Goal: Transaction & Acquisition: Purchase product/service

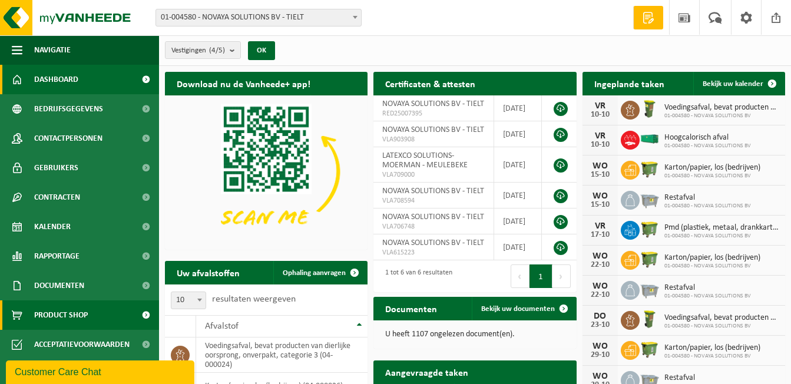
click at [59, 315] on span "Product Shop" at bounding box center [61, 314] width 54 height 29
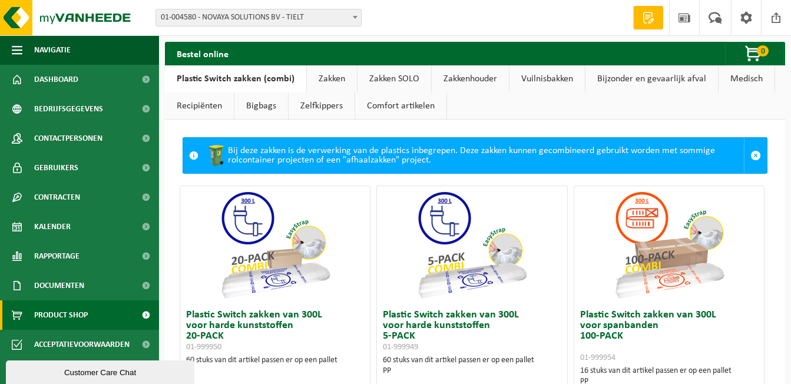
click at [329, 78] on link "Zakken" at bounding box center [332, 78] width 50 height 27
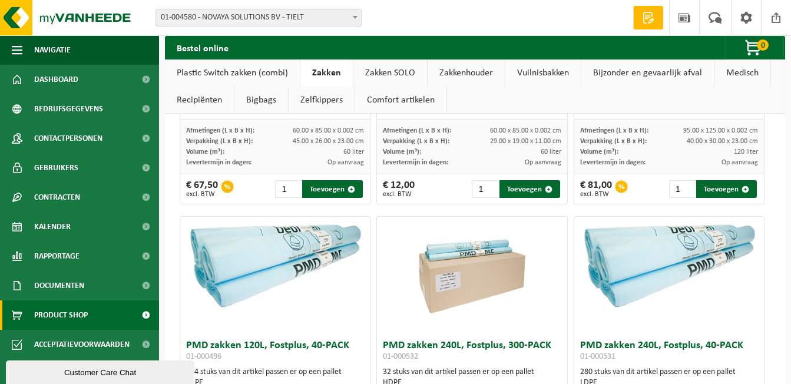
scroll to position [1414, 0]
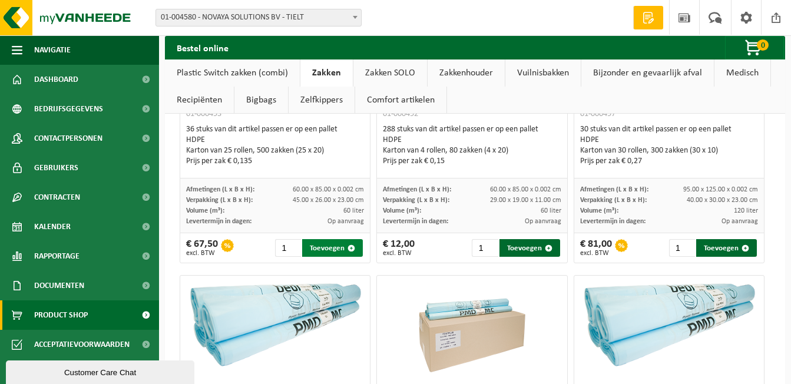
click at [330, 249] on button "Toevoegen" at bounding box center [332, 248] width 61 height 18
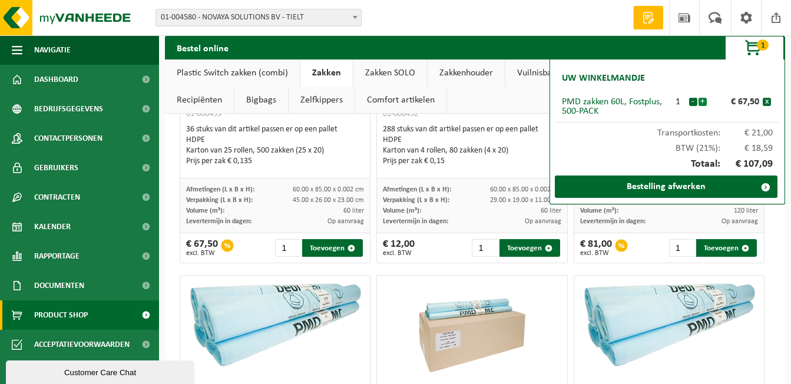
click at [703, 102] on button "+" at bounding box center [703, 102] width 8 height 8
click at [696, 101] on button "-" at bounding box center [693, 102] width 8 height 8
click at [701, 99] on button "+" at bounding box center [703, 102] width 8 height 8
click at [694, 100] on button "-" at bounding box center [693, 102] width 8 height 8
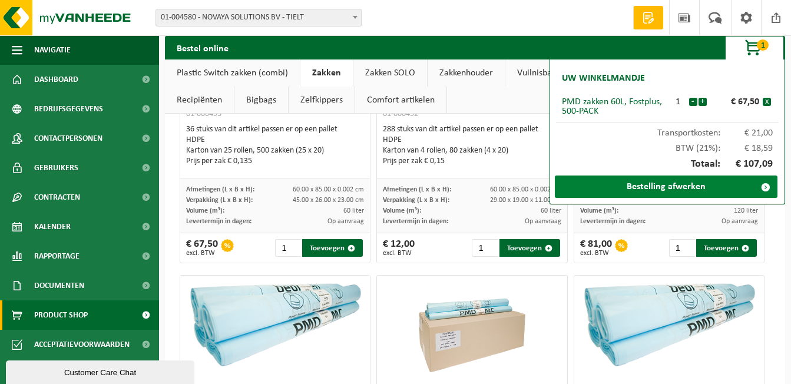
click at [683, 190] on link "Bestelling afwerken" at bounding box center [666, 187] width 223 height 22
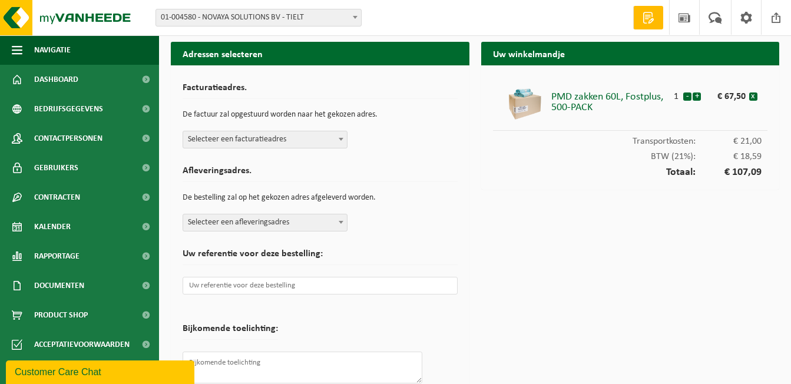
click at [340, 141] on span at bounding box center [341, 138] width 12 height 15
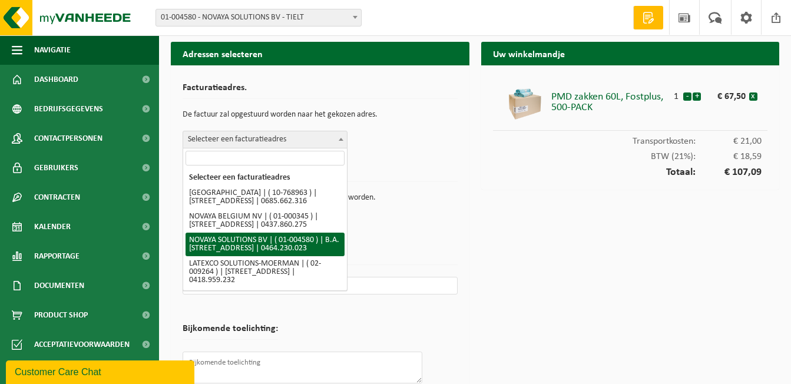
select select "13381"
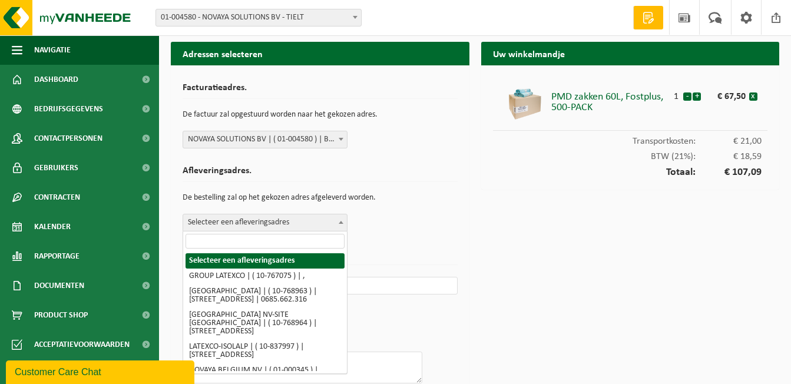
click at [340, 224] on span at bounding box center [341, 221] width 12 height 15
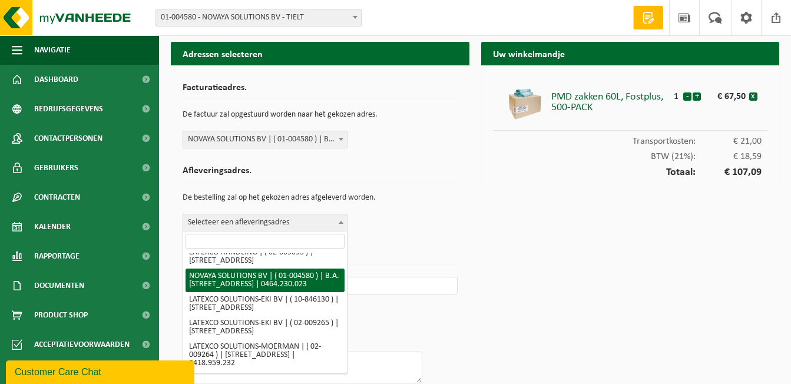
scroll to position [190, 0]
select select "13381"
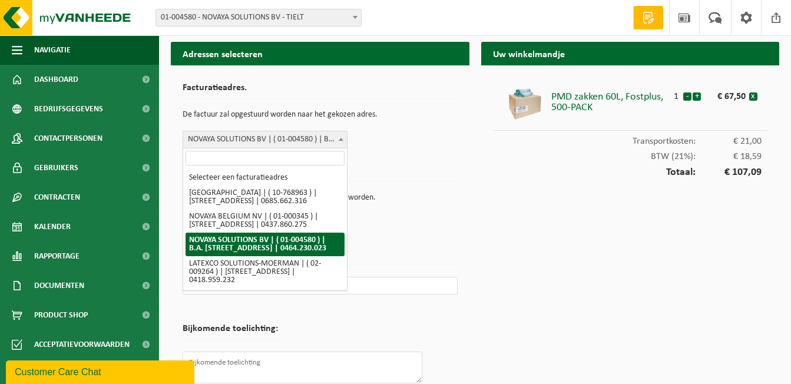
click at [342, 139] on b at bounding box center [341, 139] width 5 height 3
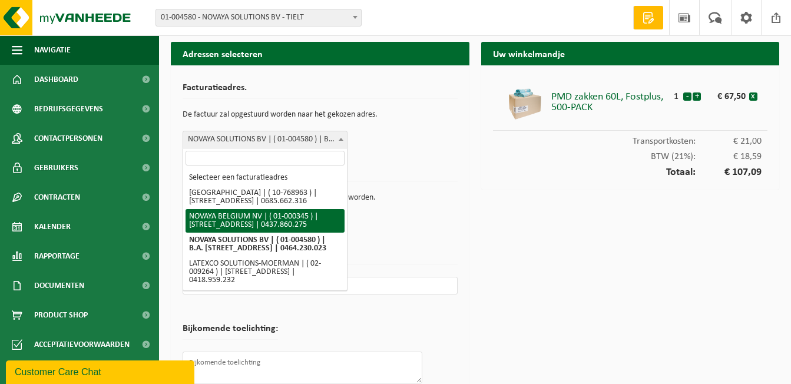
scroll to position [25, 0]
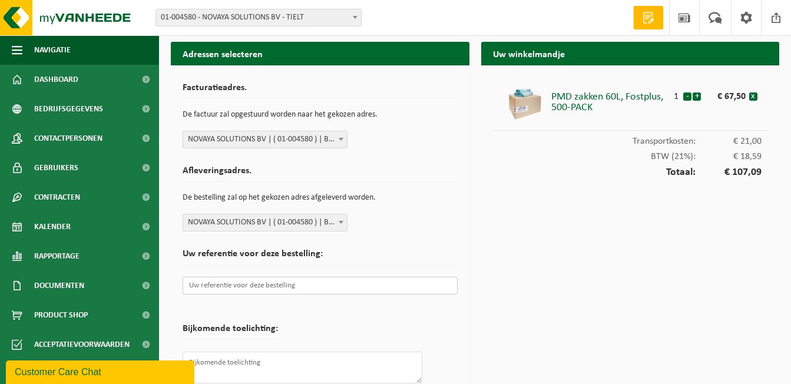
click at [249, 286] on input "text" at bounding box center [320, 286] width 275 height 18
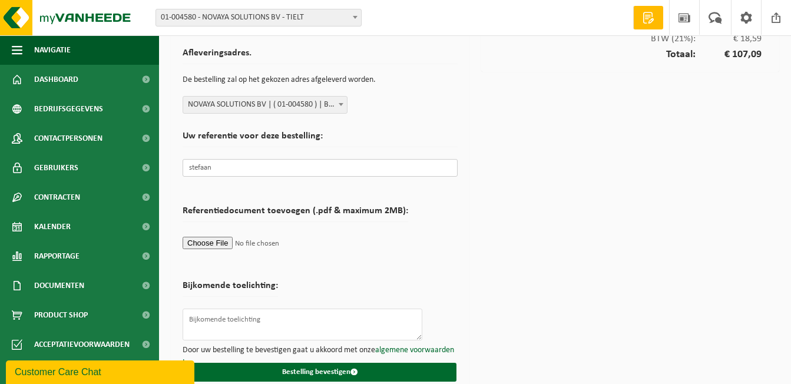
scroll to position [131, 0]
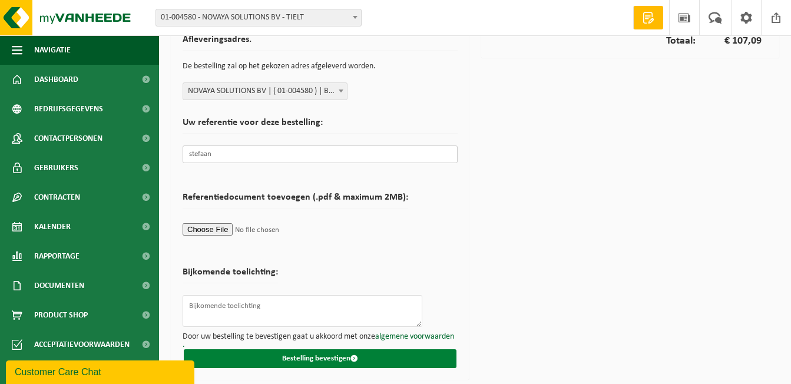
type input "stefaan"
click at [312, 359] on button "Bestelling bevestigen" at bounding box center [320, 358] width 273 height 19
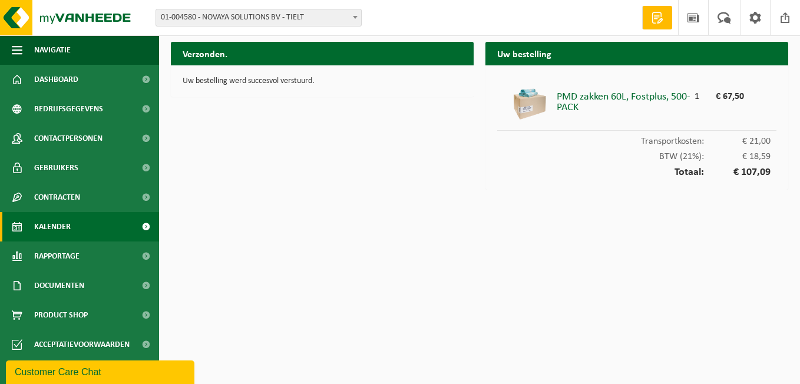
click at [55, 223] on span "Kalender" at bounding box center [52, 226] width 37 height 29
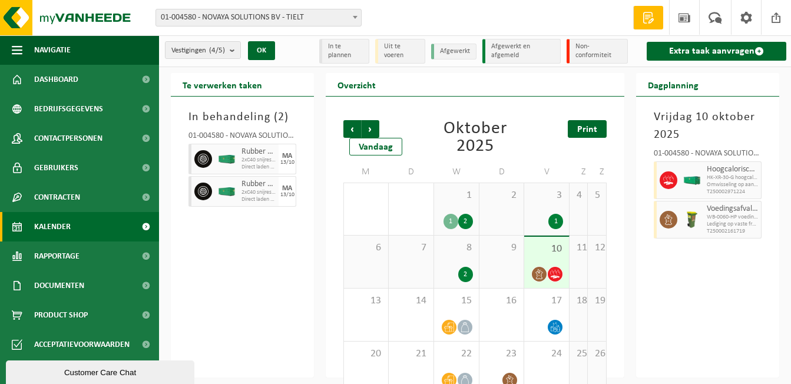
click at [582, 133] on span "Print" at bounding box center [587, 129] width 20 height 9
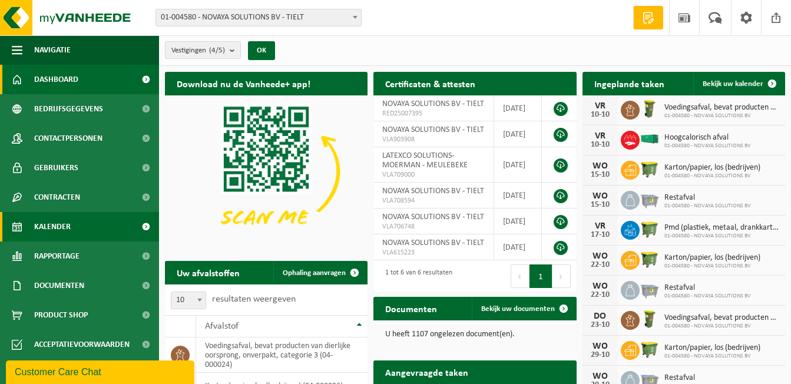
click at [74, 225] on link "Kalender" at bounding box center [79, 226] width 159 height 29
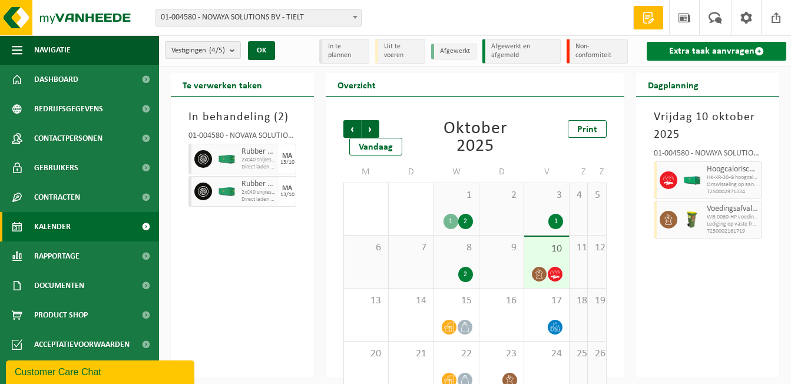
click at [743, 47] on link "Extra taak aanvragen" at bounding box center [717, 51] width 140 height 19
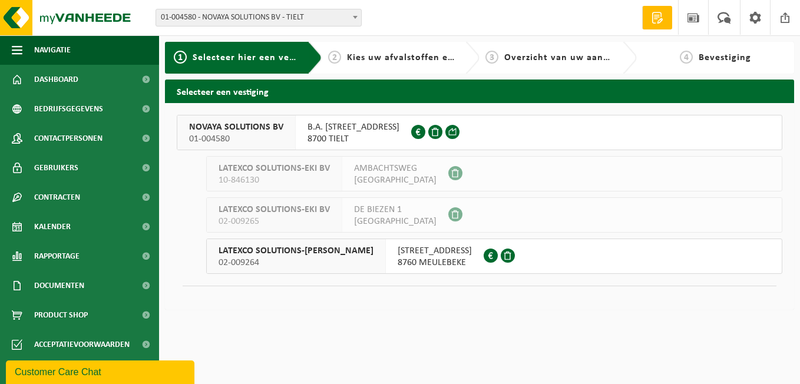
click at [311, 132] on span "B.A. [STREET_ADDRESS]" at bounding box center [353, 127] width 92 height 12
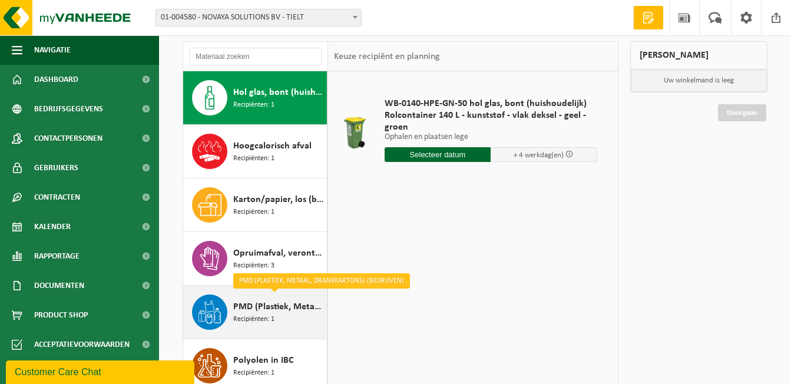
scroll to position [15, 0]
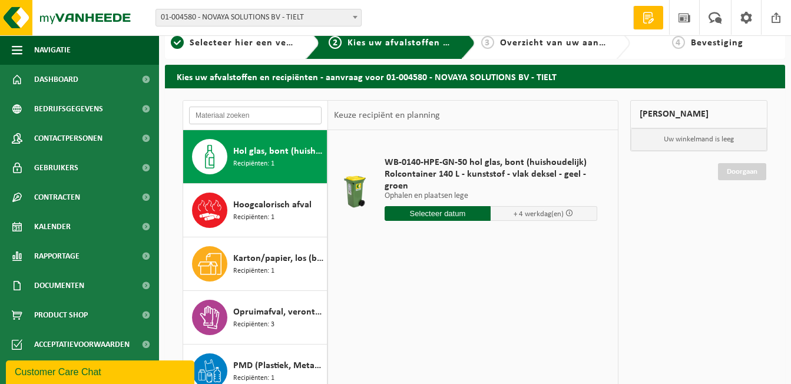
click at [245, 115] on input "text" at bounding box center [255, 116] width 133 height 18
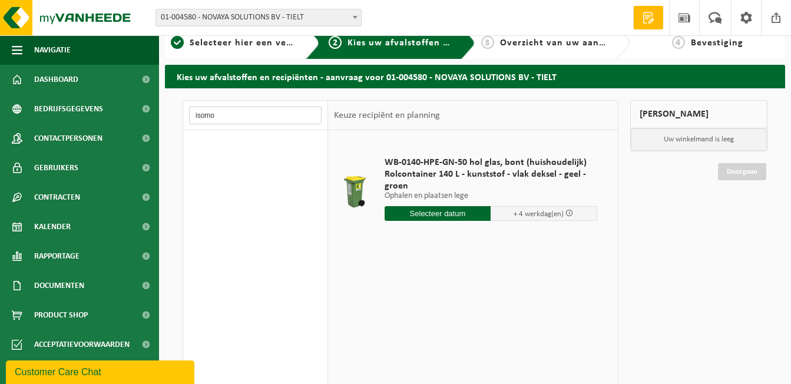
click at [233, 111] on input "isomo" at bounding box center [255, 116] width 133 height 18
type input "i"
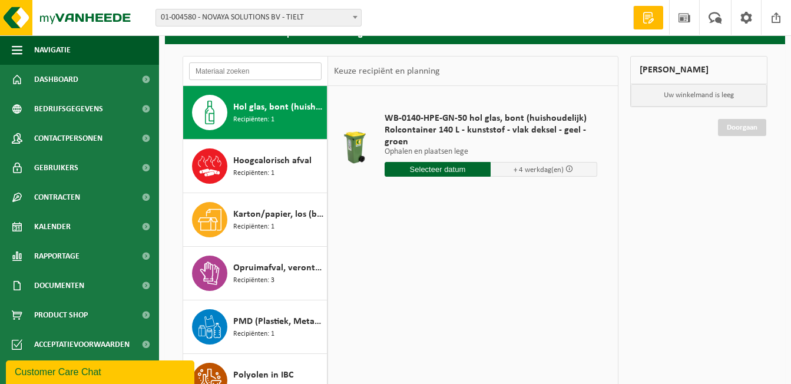
scroll to position [0, 0]
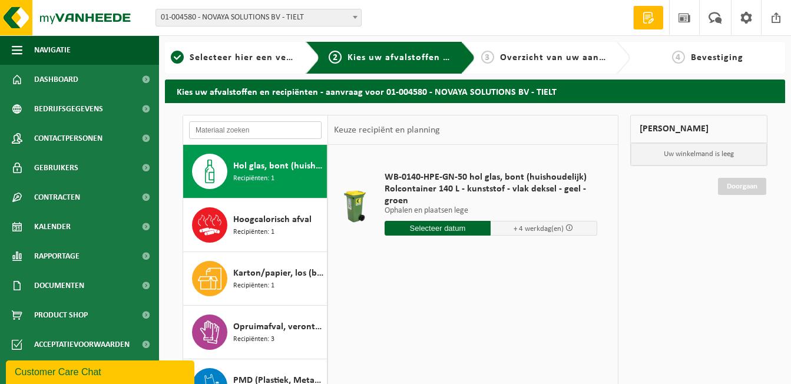
click at [249, 131] on input "text" at bounding box center [255, 130] width 133 height 18
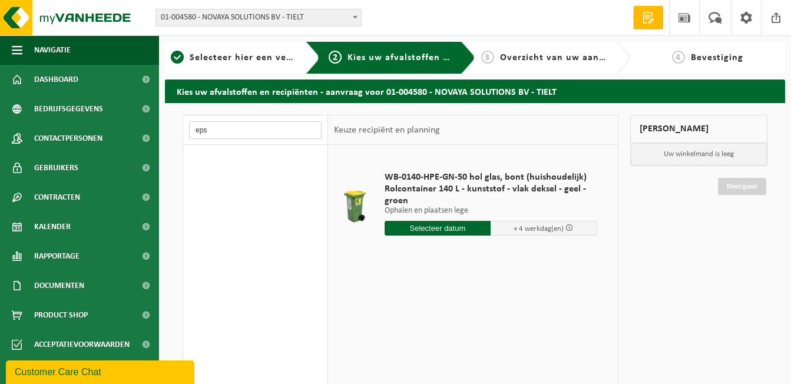
type input "eps"
click at [650, 20] on span at bounding box center [649, 18] width 18 height 12
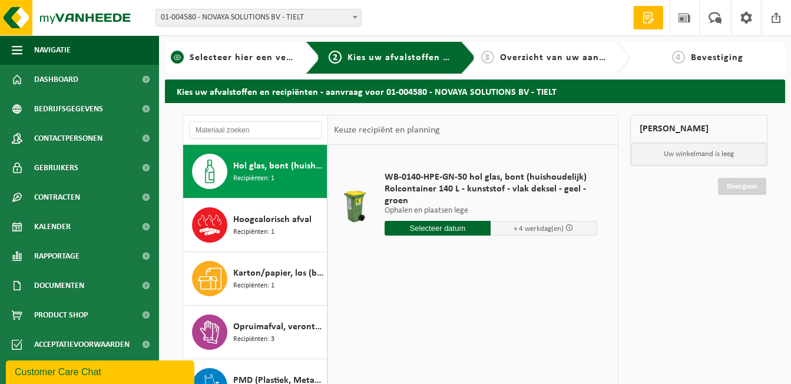
click at [217, 59] on span "Selecteer hier een vestiging" at bounding box center [253, 57] width 127 height 9
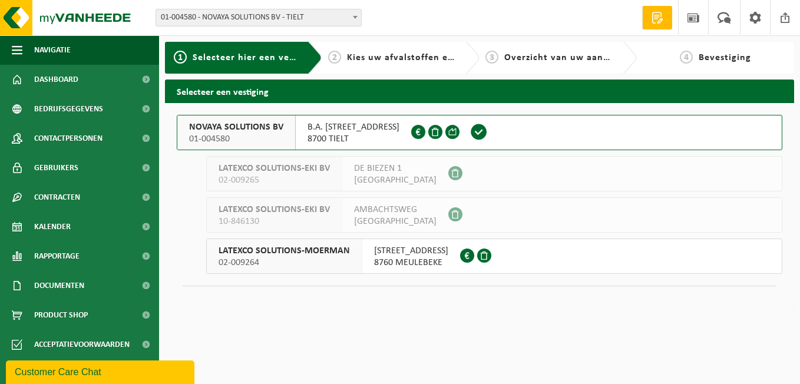
click at [471, 127] on span at bounding box center [479, 132] width 18 height 18
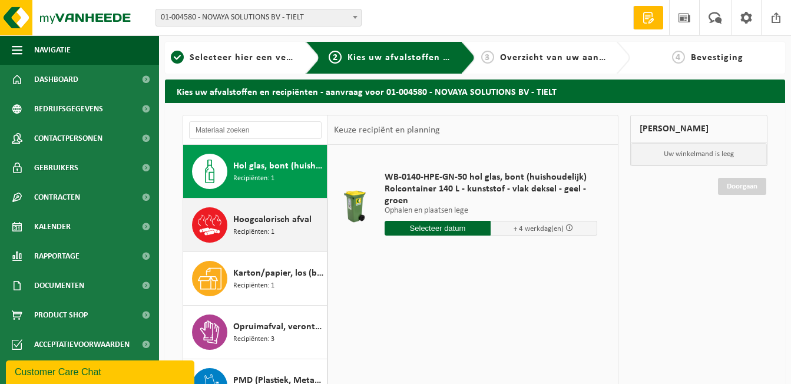
click at [262, 227] on span "Recipiënten: 1" at bounding box center [253, 232] width 41 height 11
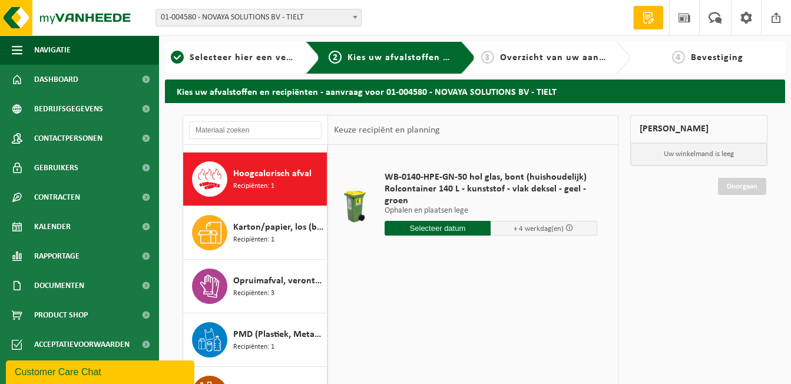
scroll to position [54, 0]
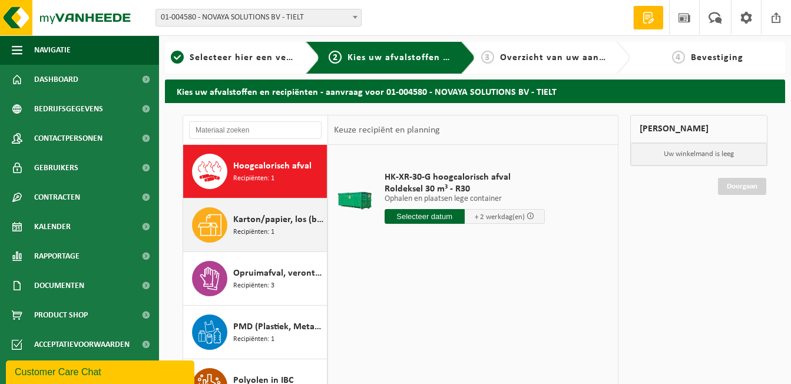
click at [286, 227] on div "Karton/papier, los (bedrijven) Recipiënten: 1" at bounding box center [278, 224] width 91 height 35
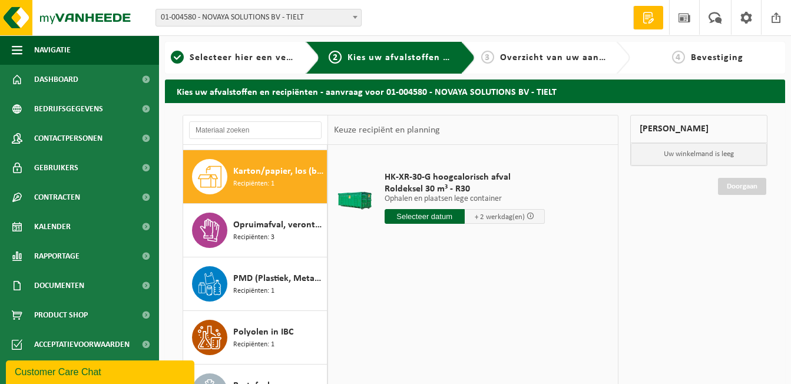
scroll to position [107, 0]
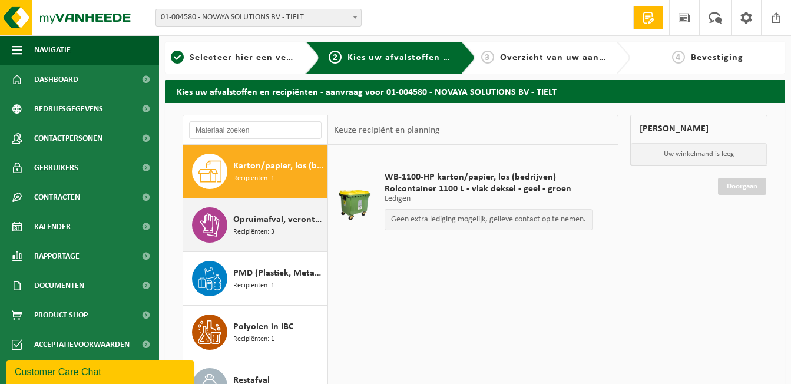
click at [284, 224] on span "Opruimafval, verontreinigd, ontvlambaar" at bounding box center [278, 220] width 91 height 14
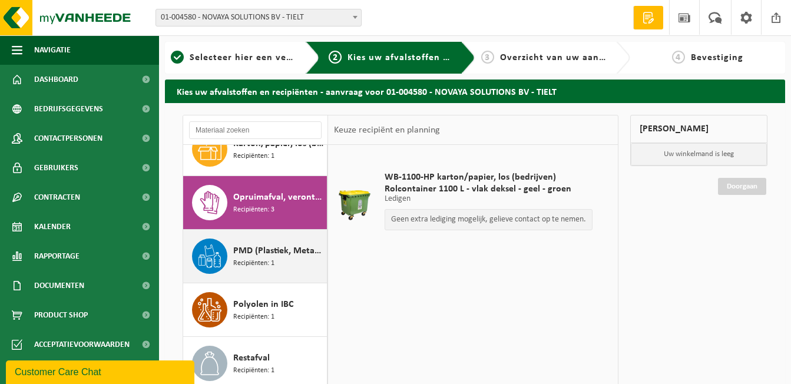
scroll to position [161, 0]
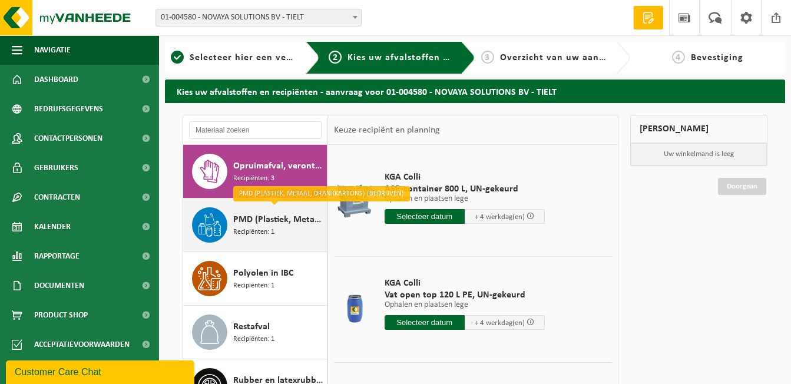
click at [288, 230] on div "PMD (Plastiek, Metaal, Drankkartons) (bedrijven) Recipiënten: 1" at bounding box center [278, 224] width 91 height 35
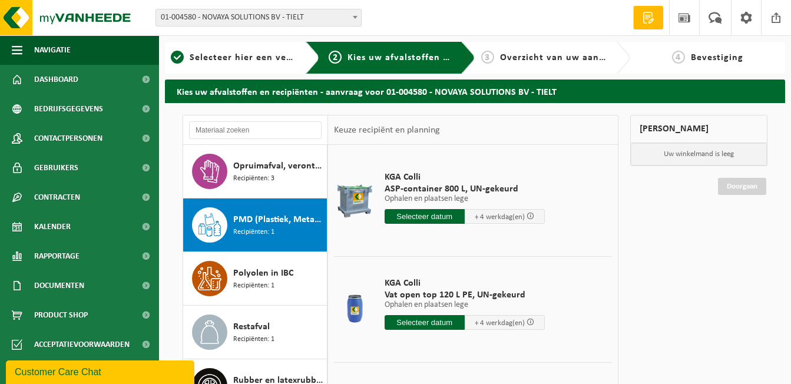
scroll to position [181, 0]
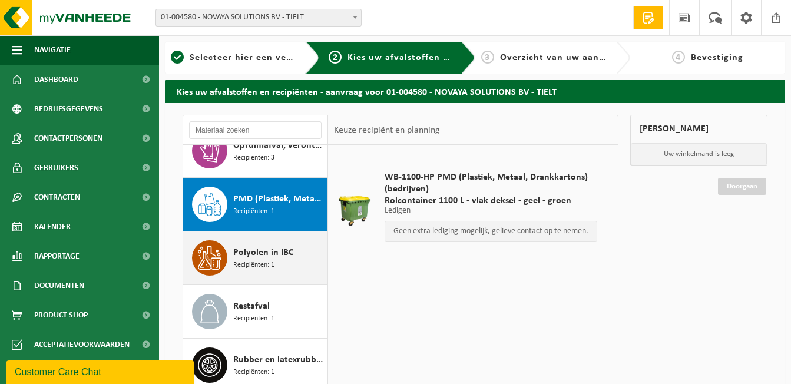
click at [288, 254] on span "Polyolen in IBC" at bounding box center [263, 253] width 60 height 14
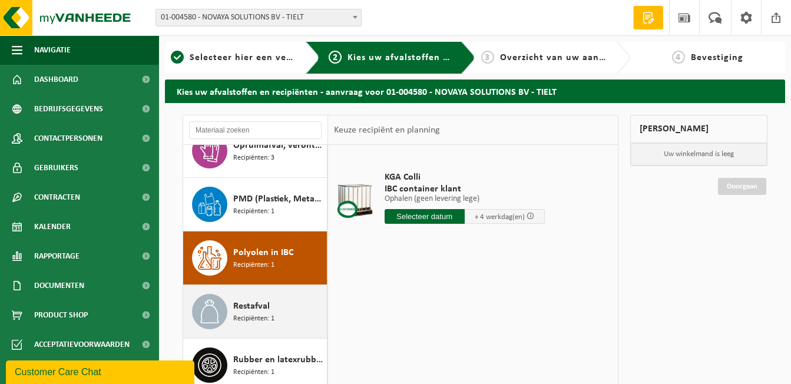
click at [279, 300] on div "Restafval Recipiënten: 1" at bounding box center [278, 311] width 91 height 35
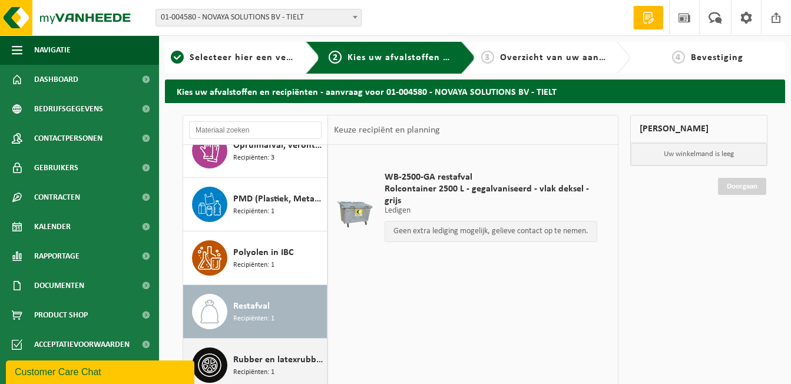
click at [277, 361] on span "Rubber en latexrubber" at bounding box center [278, 360] width 91 height 14
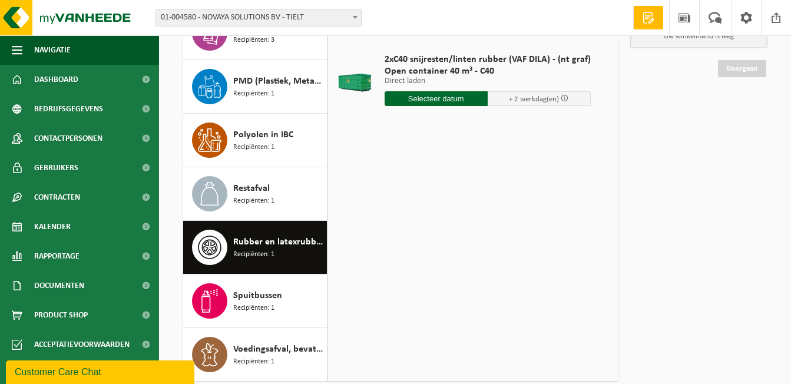
scroll to position [141, 0]
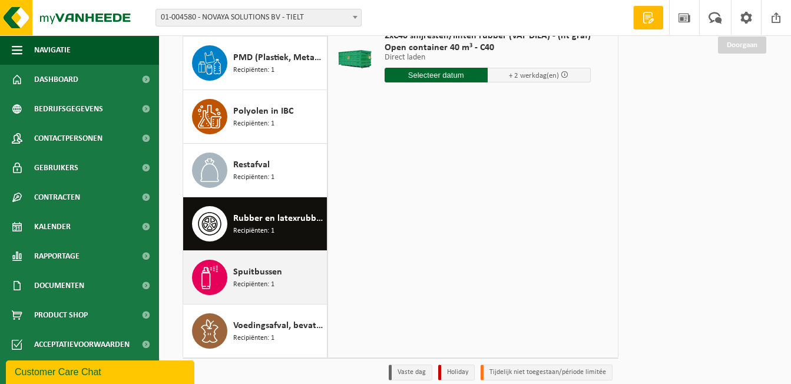
click at [258, 289] on span "Recipiënten: 1" at bounding box center [253, 284] width 41 height 11
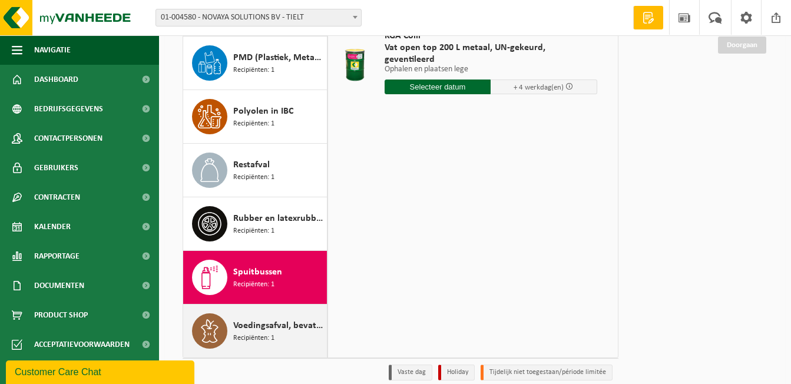
click at [264, 340] on span "Recipiënten: 1" at bounding box center [253, 338] width 41 height 11
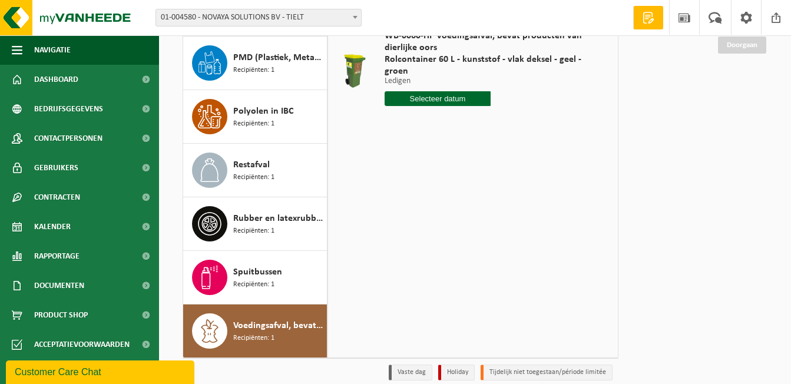
scroll to position [0, 0]
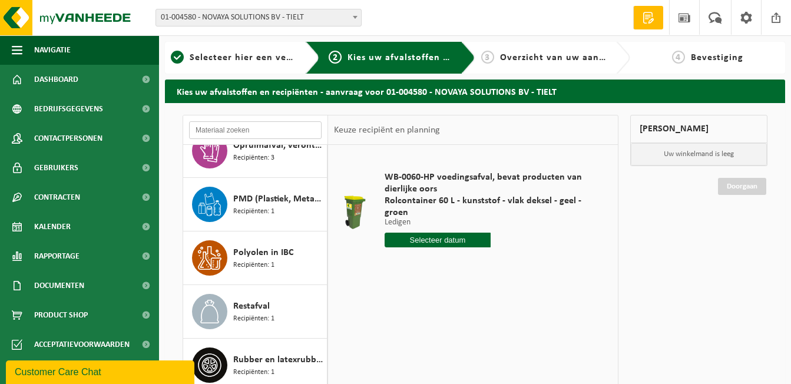
click at [214, 127] on input "text" at bounding box center [255, 130] width 133 height 18
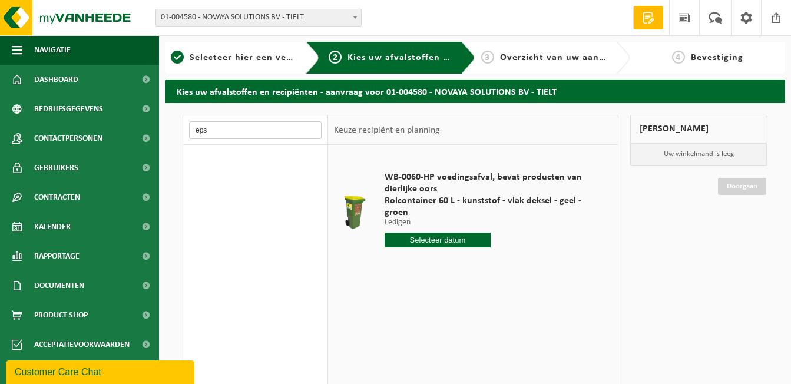
type input "eps"
